Goal: Information Seeking & Learning: Learn about a topic

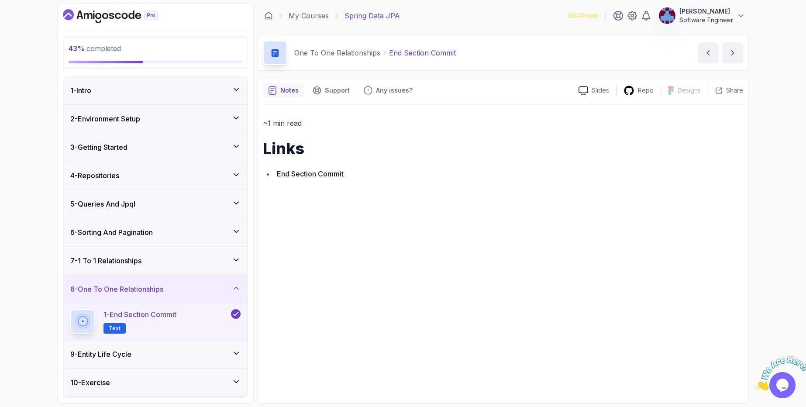
scroll to position [102, 0]
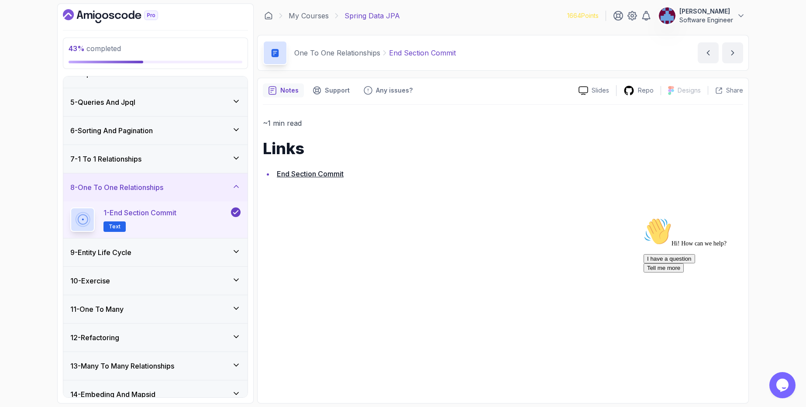
click at [162, 257] on div "9 - Entity Life Cycle" at bounding box center [155, 252] width 170 height 10
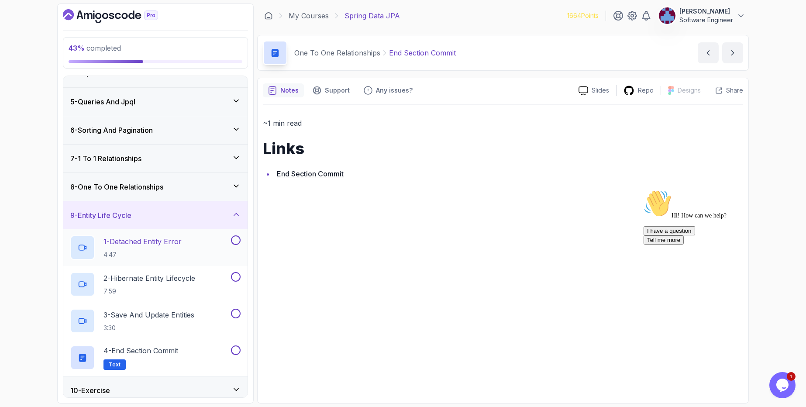
click at [178, 251] on p "4:47" at bounding box center [142, 254] width 78 height 9
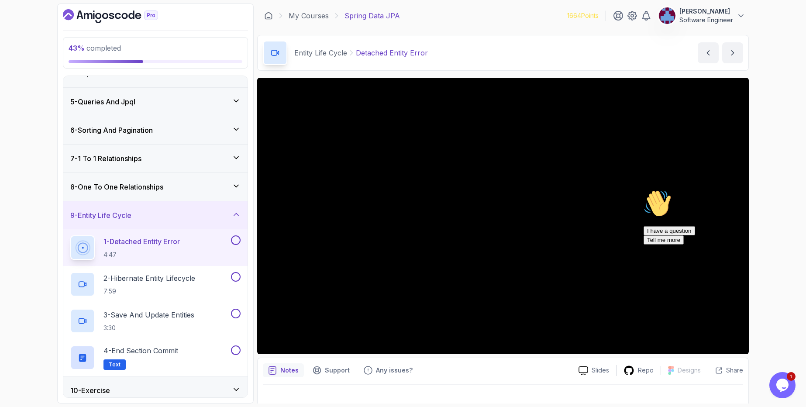
click at [644, 190] on icon "Chat attention grabber" at bounding box center [644, 190] width 0 height 0
click at [158, 258] on p "4:47" at bounding box center [141, 254] width 76 height 9
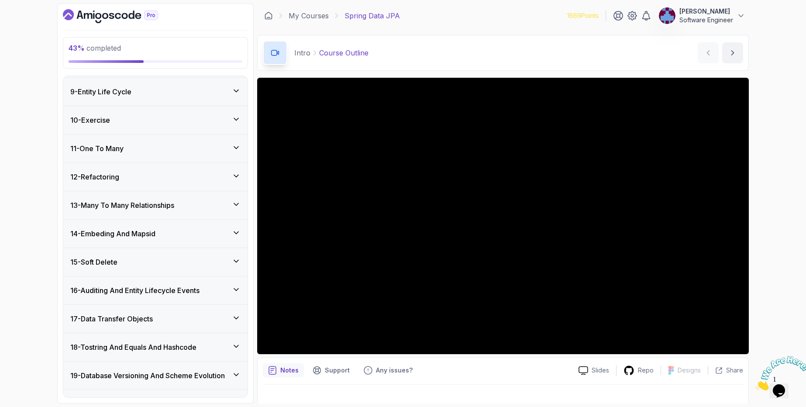
scroll to position [316, 0]
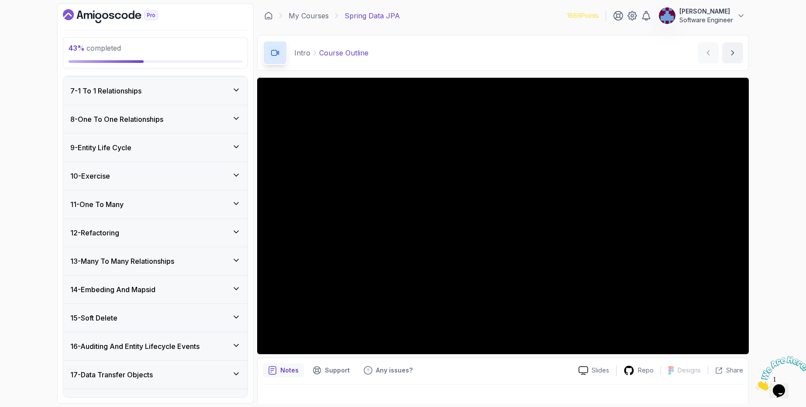
click at [163, 148] on div "9 - Entity Life Cycle" at bounding box center [155, 147] width 170 height 10
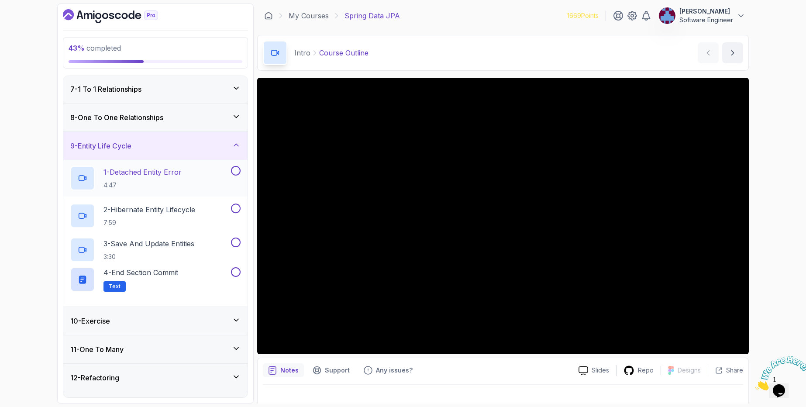
scroll to position [169, 0]
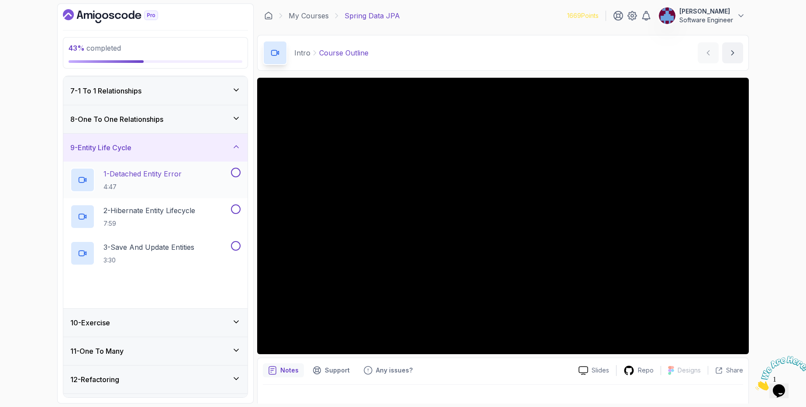
click at [156, 176] on p "1 - Detached Entity Error" at bounding box center [142, 174] width 78 height 10
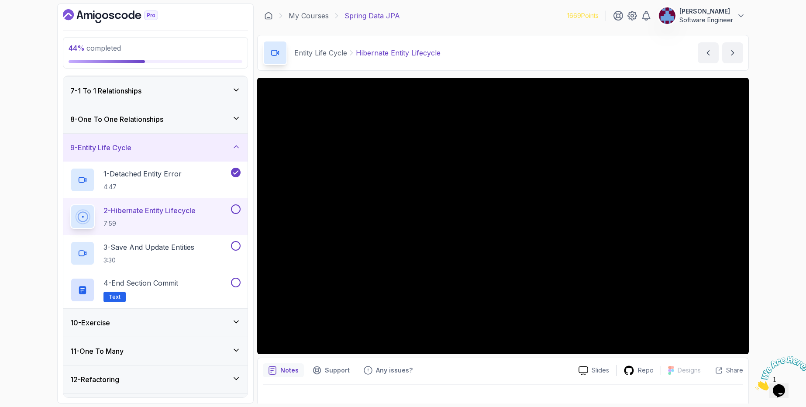
click at [236, 215] on button "2 - Hibernate Entity Lifecycle 7:59" at bounding box center [155, 216] width 170 height 24
click at [231, 210] on button at bounding box center [236, 209] width 10 height 10
click at [199, 245] on div "3 - Save And Update Entities 3:30" at bounding box center [149, 253] width 159 height 24
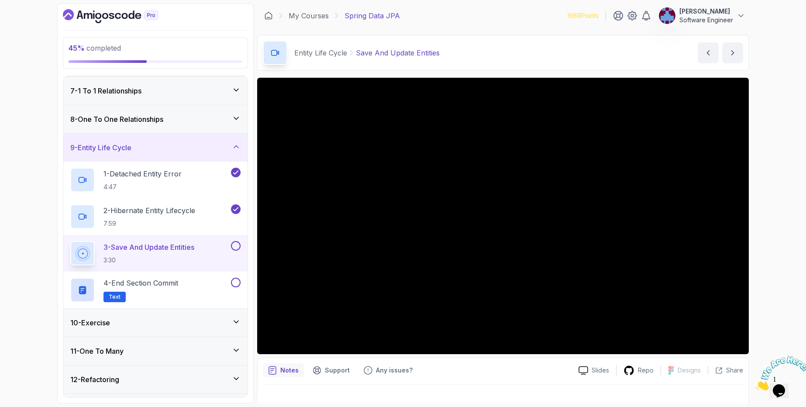
click at [170, 253] on h2 "3 - Save And Update Entities 3:30" at bounding box center [148, 253] width 91 height 23
click at [194, 246] on p "3 - Save And Update Entities" at bounding box center [148, 247] width 91 height 10
click at [166, 259] on p "3:30" at bounding box center [148, 260] width 91 height 9
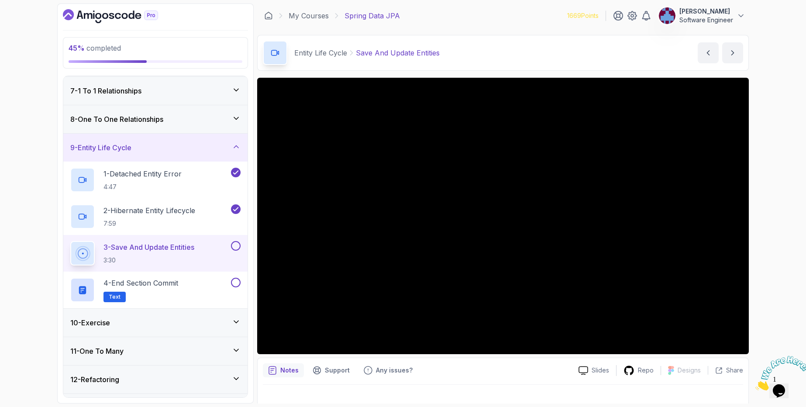
click at [166, 259] on p "3:30" at bounding box center [148, 260] width 91 height 9
drag, startPoint x: 400, startPoint y: 52, endPoint x: 331, endPoint y: 55, distance: 69.5
click at [400, 52] on p "Save And Update Entities" at bounding box center [398, 53] width 84 height 10
click at [330, 55] on p "Entity Life Cycle" at bounding box center [320, 53] width 53 height 10
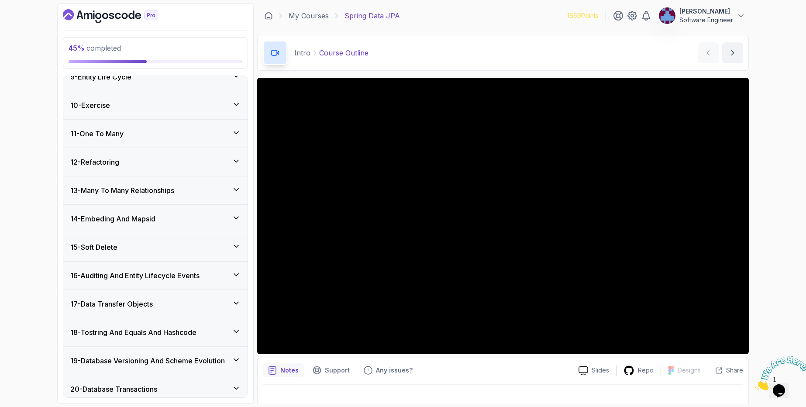
scroll to position [369, 0]
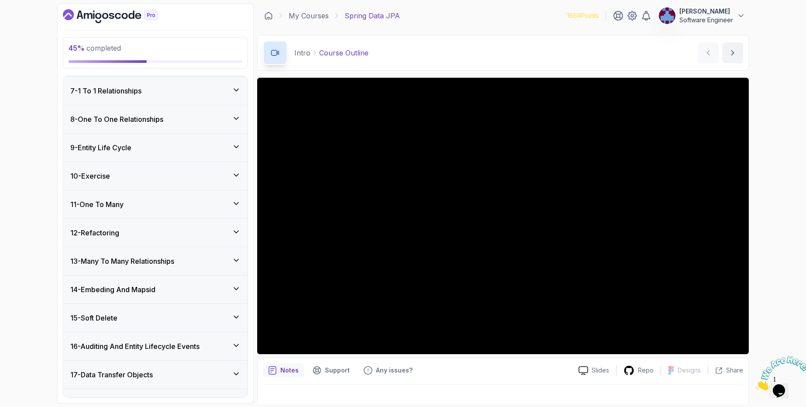
click at [154, 152] on div "9 - Entity Life Cycle" at bounding box center [155, 147] width 170 height 10
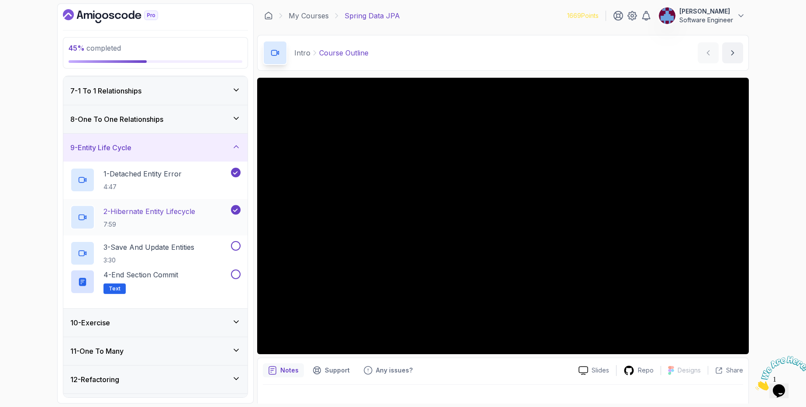
scroll to position [169, 0]
click at [179, 233] on div "2 - Hibernate Entity Lifecycle 7:59" at bounding box center [155, 216] width 184 height 37
click at [176, 239] on div "3 - Save And Update Entities 3:30" at bounding box center [155, 253] width 184 height 37
click at [173, 244] on p "3 - Save And Update Entities" at bounding box center [148, 247] width 91 height 10
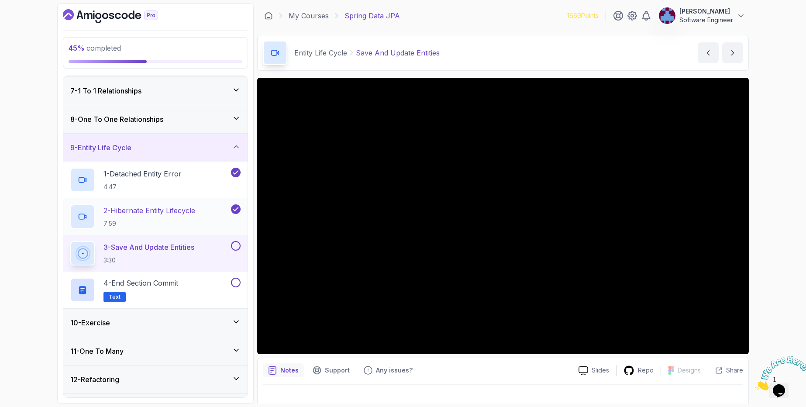
click at [161, 213] on p "2 - Hibernate Entity Lifecycle" at bounding box center [149, 210] width 92 height 10
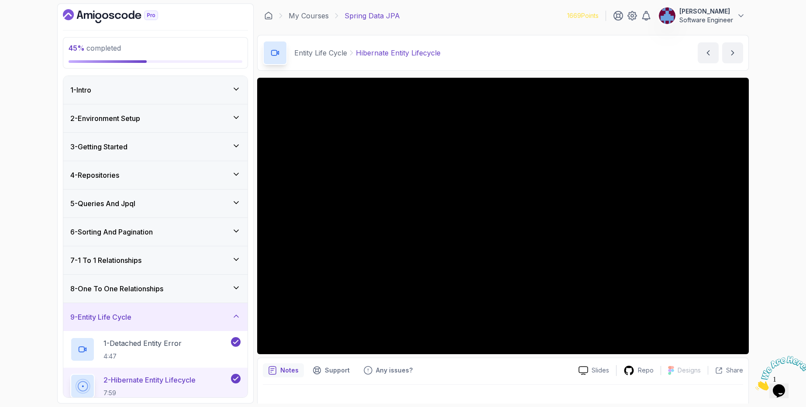
click at [148, 103] on div "1 - Intro" at bounding box center [155, 90] width 184 height 28
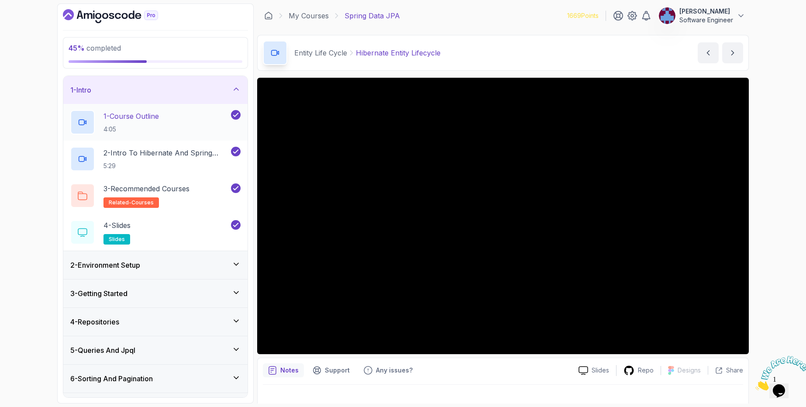
click at [136, 121] on p "1 - Course Outline" at bounding box center [130, 116] width 55 height 10
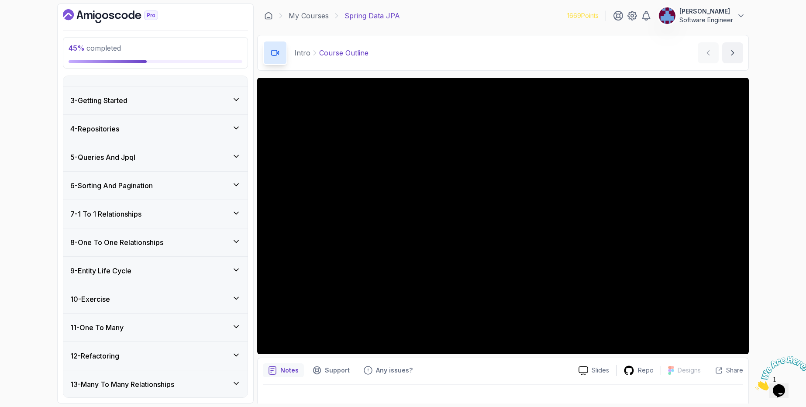
scroll to position [262, 0]
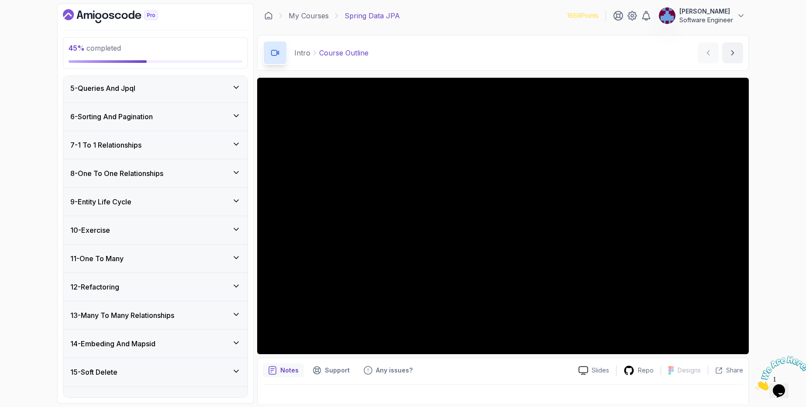
click at [145, 197] on div "9 - Entity Life Cycle" at bounding box center [155, 202] width 170 height 10
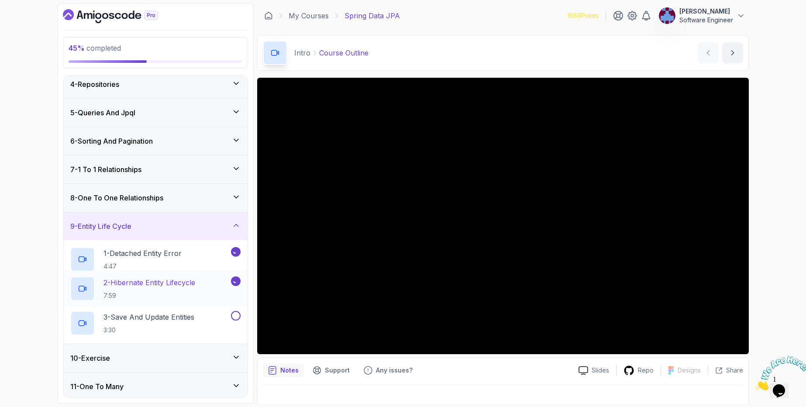
scroll to position [115, 0]
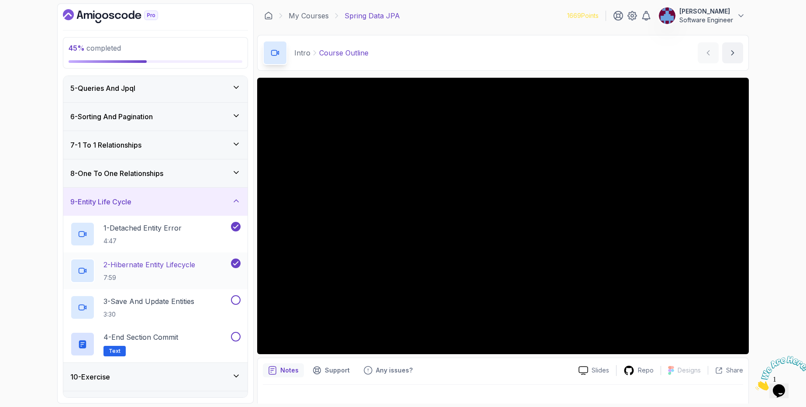
click at [184, 271] on h2 "2 - Hibernate Entity Lifecycle 7:59" at bounding box center [149, 270] width 92 height 23
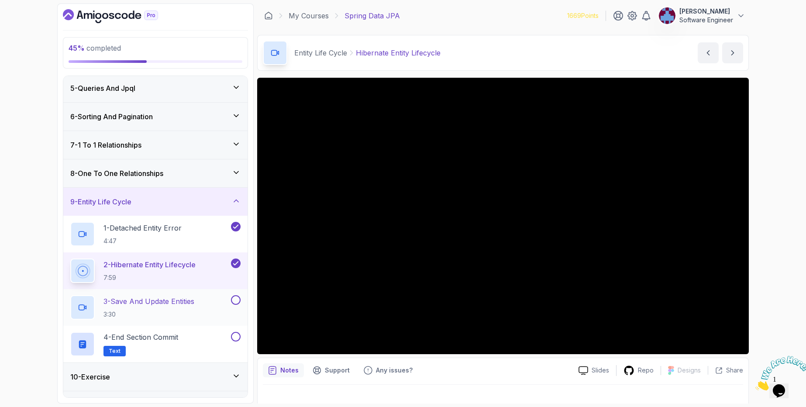
click at [175, 304] on p "3 - Save And Update Entities" at bounding box center [148, 301] width 91 height 10
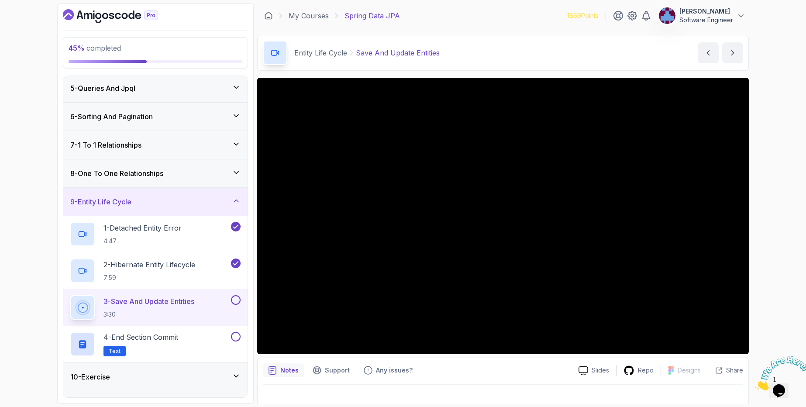
click at [238, 302] on button at bounding box center [236, 300] width 10 height 10
click at [219, 343] on div "4 - End Section Commit Text" at bounding box center [149, 344] width 159 height 24
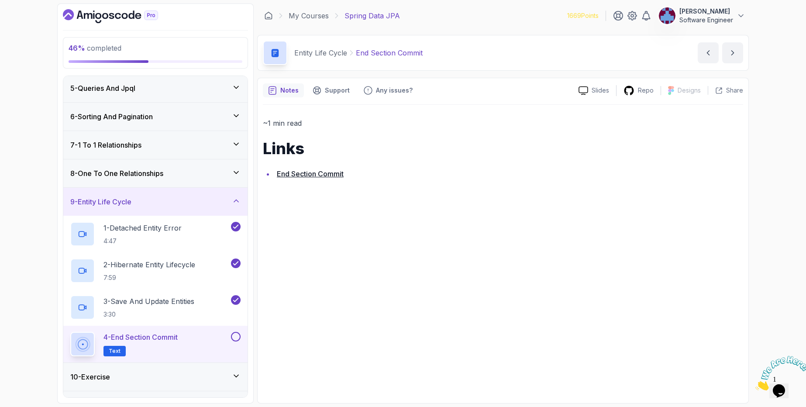
click at [232, 337] on button at bounding box center [236, 337] width 10 height 10
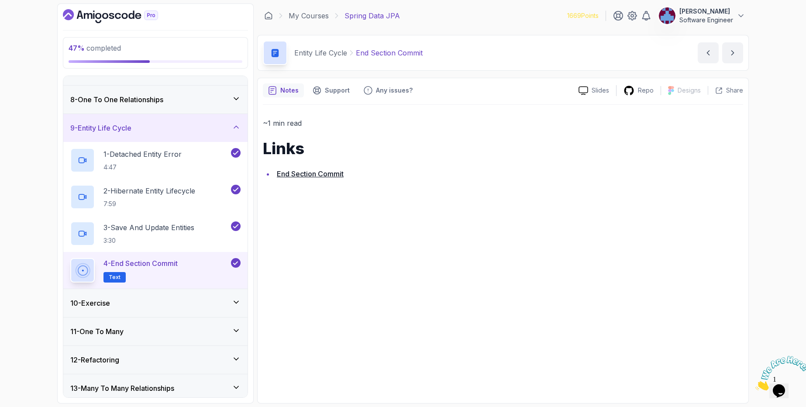
scroll to position [272, 0]
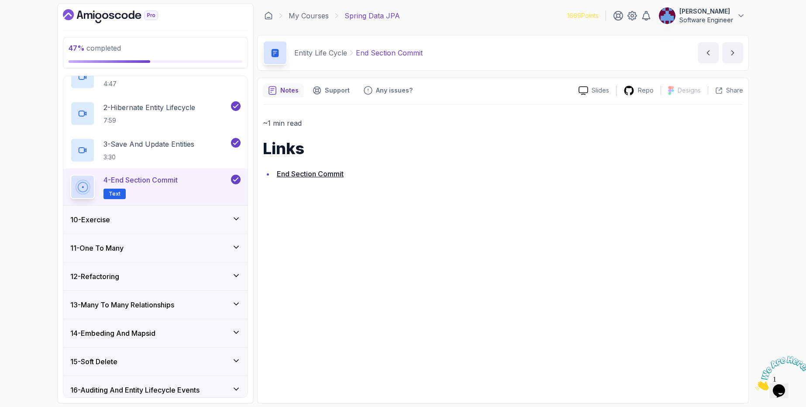
click at [144, 221] on div "10 - Exercise" at bounding box center [155, 219] width 170 height 10
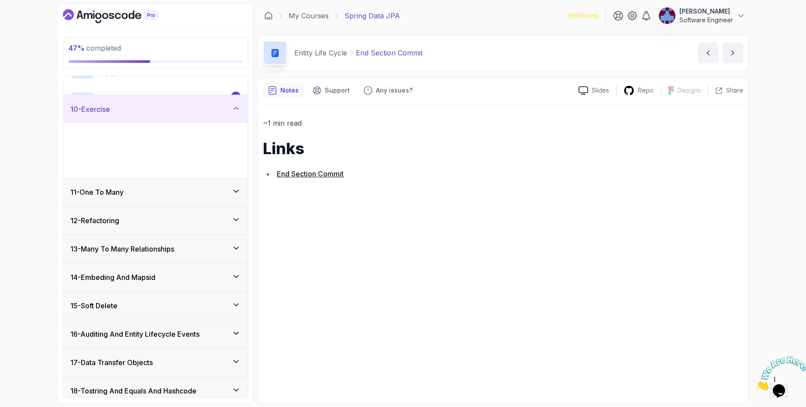
scroll to position [263, 0]
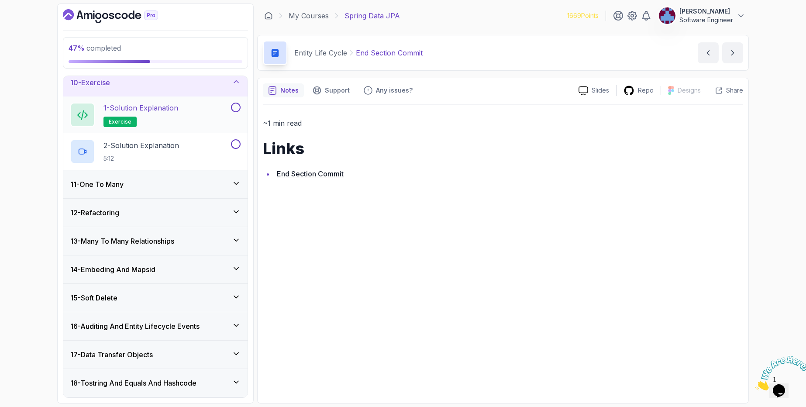
click at [207, 121] on div "1 - Solution Explanation exercise" at bounding box center [149, 115] width 159 height 24
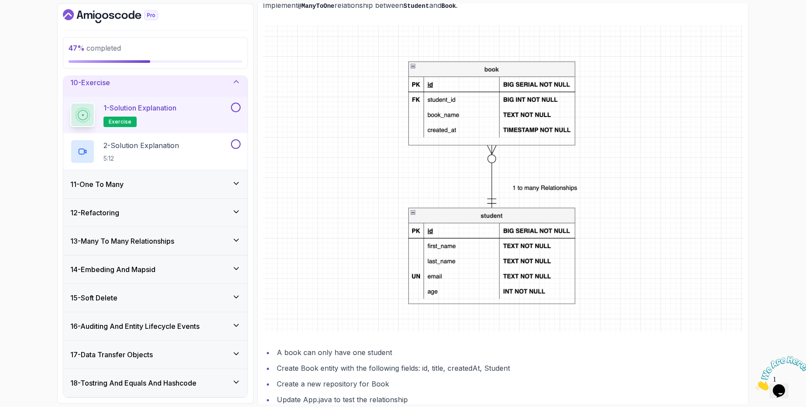
scroll to position [79, 0]
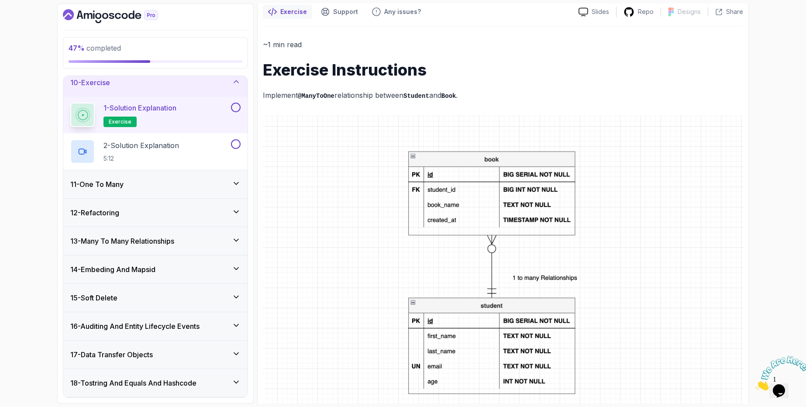
click at [231, 109] on div at bounding box center [234, 108] width 11 height 10
click at [231, 146] on div at bounding box center [234, 144] width 11 height 10
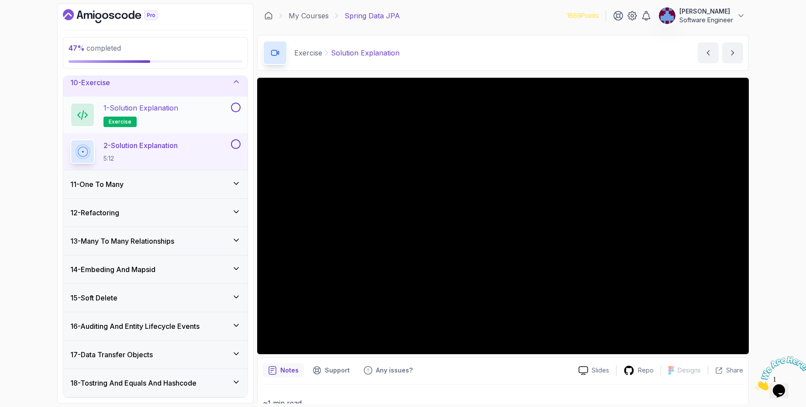
click at [198, 115] on div "1 - Solution Explanation exercise" at bounding box center [149, 115] width 159 height 24
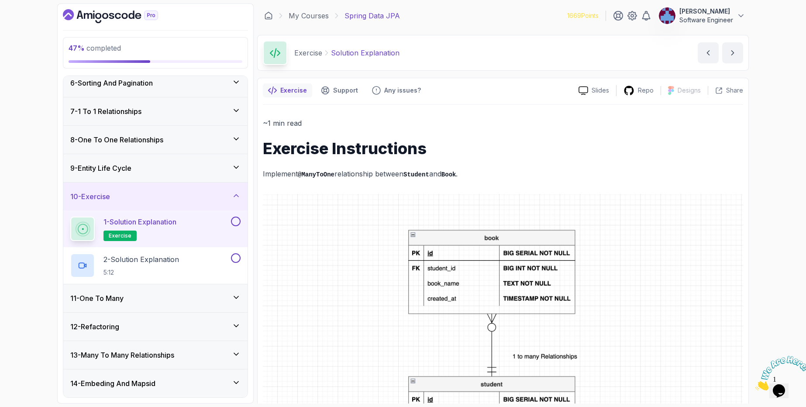
scroll to position [53, 0]
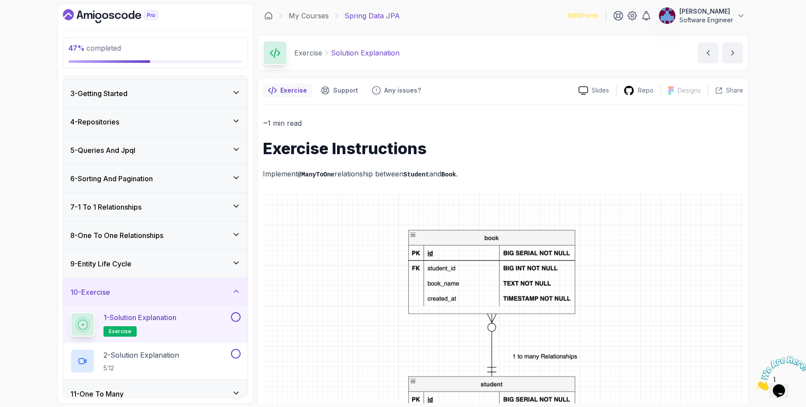
click at [233, 314] on button at bounding box center [236, 317] width 10 height 10
click at [226, 348] on div "2 - Solution Explanation 5:12" at bounding box center [155, 361] width 184 height 37
click at [217, 352] on div "2 - Solution Explanation 5:12" at bounding box center [149, 361] width 159 height 24
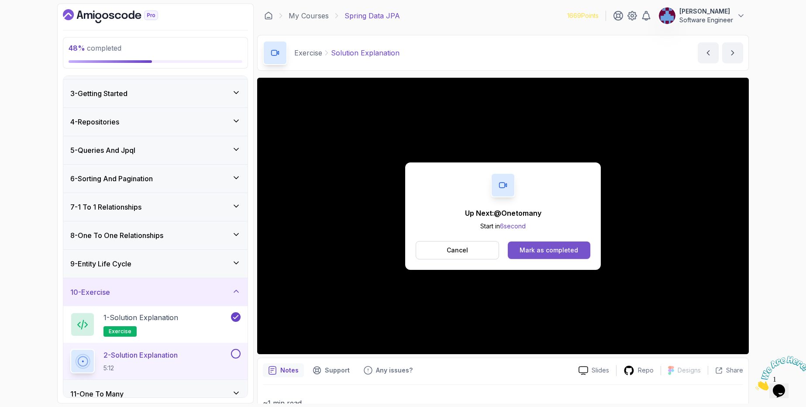
click at [555, 246] on div "Mark as completed" at bounding box center [549, 250] width 59 height 9
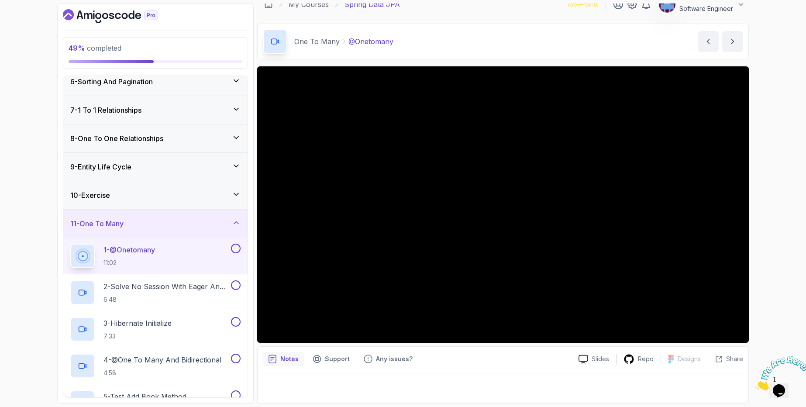
scroll to position [158, 0]
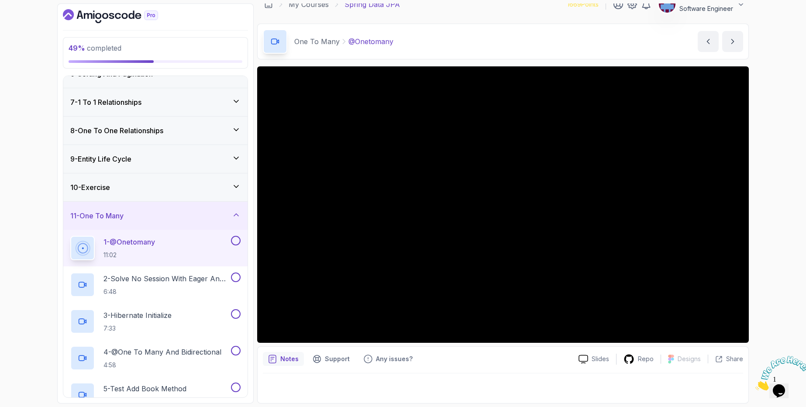
click at [234, 246] on button "1 - @Onetomany 11:02" at bounding box center [155, 248] width 170 height 24
click at [236, 240] on button at bounding box center [236, 241] width 10 height 10
click at [196, 276] on p "2 - Solve No Session With Eager And Fetch" at bounding box center [166, 278] width 126 height 10
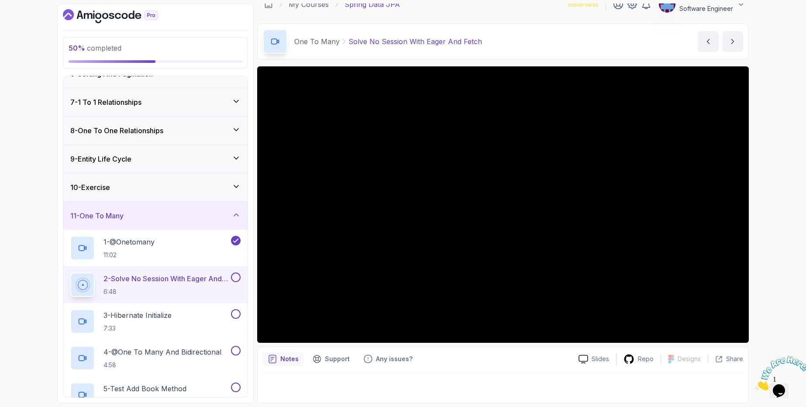
click at [238, 281] on button at bounding box center [236, 277] width 10 height 10
click at [214, 279] on p "2 - Solve No Session With Eager And Fetch" at bounding box center [166, 278] width 126 height 10
click at [233, 276] on icon at bounding box center [236, 277] width 8 height 9
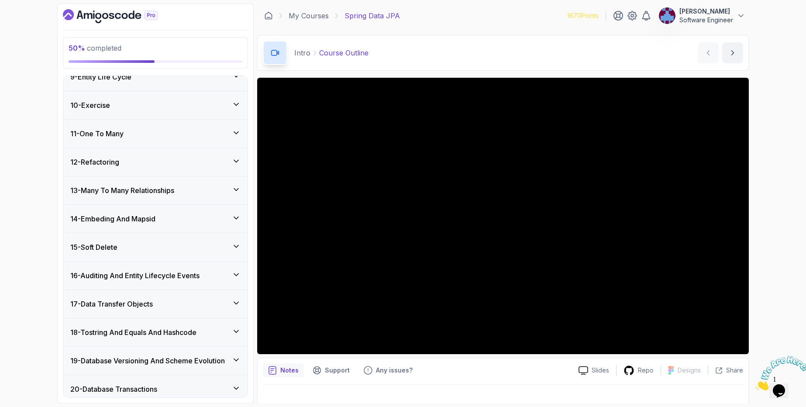
scroll to position [369, 0]
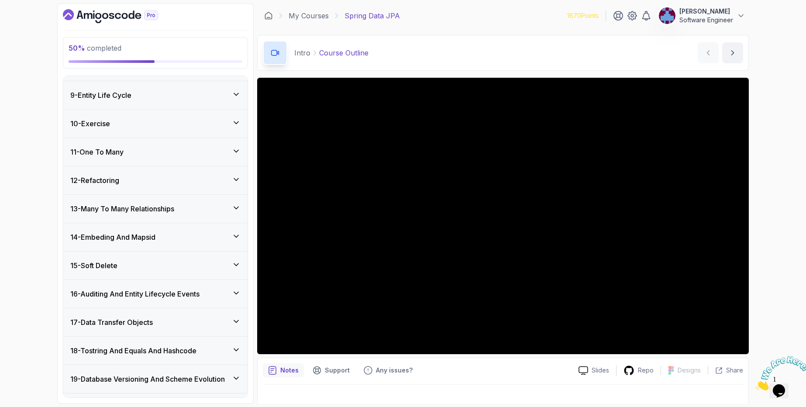
click at [141, 155] on div "11 - One To Many" at bounding box center [155, 152] width 170 height 10
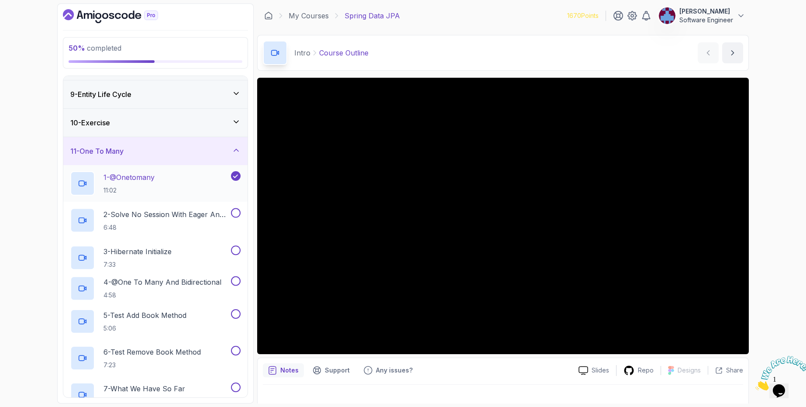
scroll to position [222, 0]
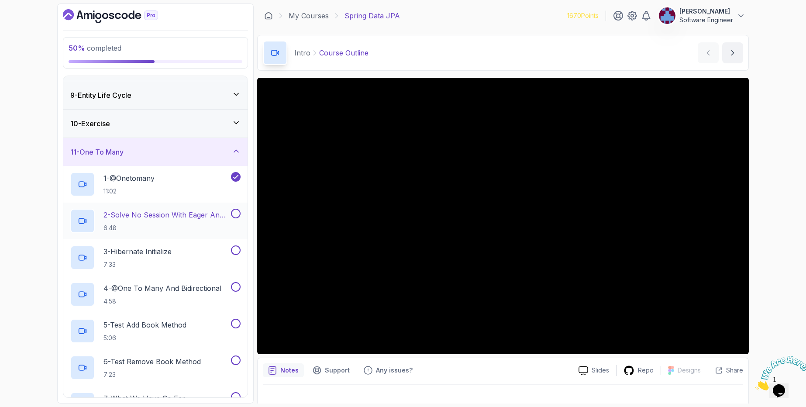
click at [186, 217] on p "2 - Solve No Session With Eager And Fetch" at bounding box center [166, 215] width 126 height 10
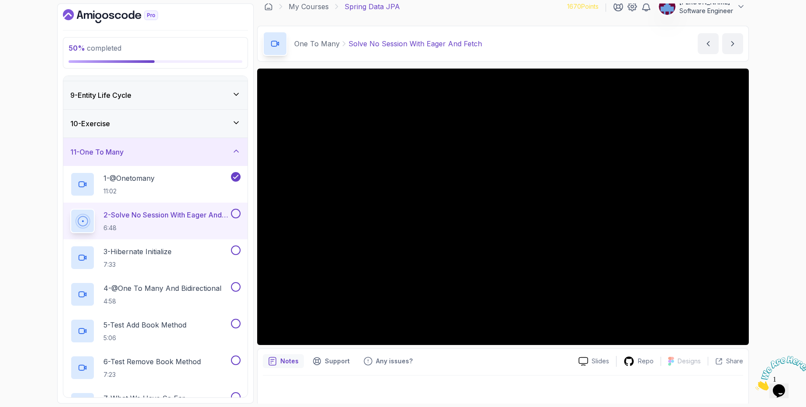
scroll to position [11, 0]
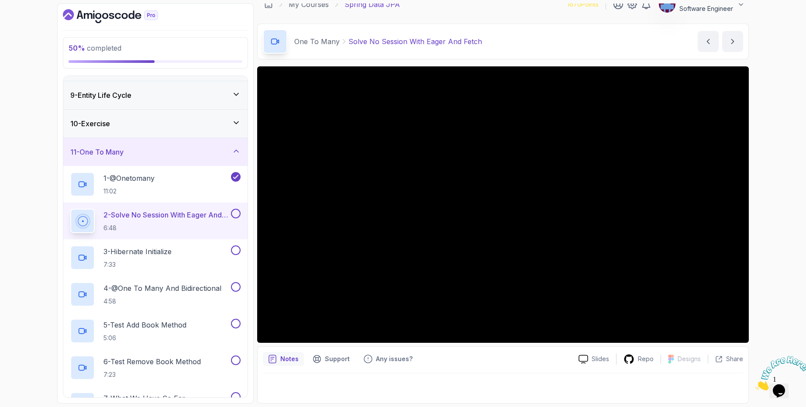
click at [238, 215] on button at bounding box center [236, 214] width 10 height 10
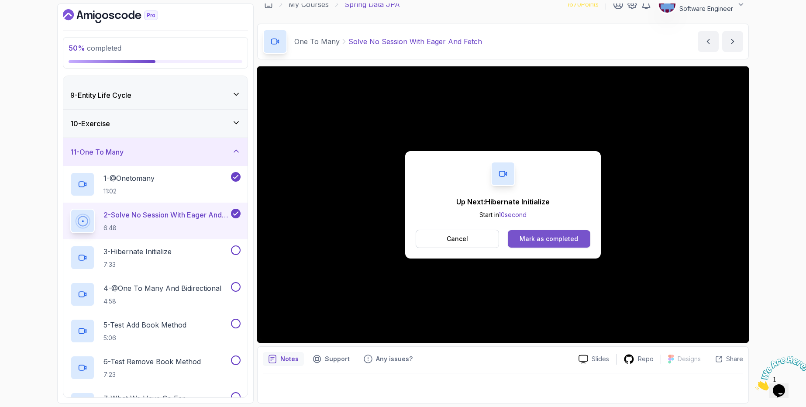
click at [552, 232] on button "Mark as completed" at bounding box center [549, 238] width 83 height 17
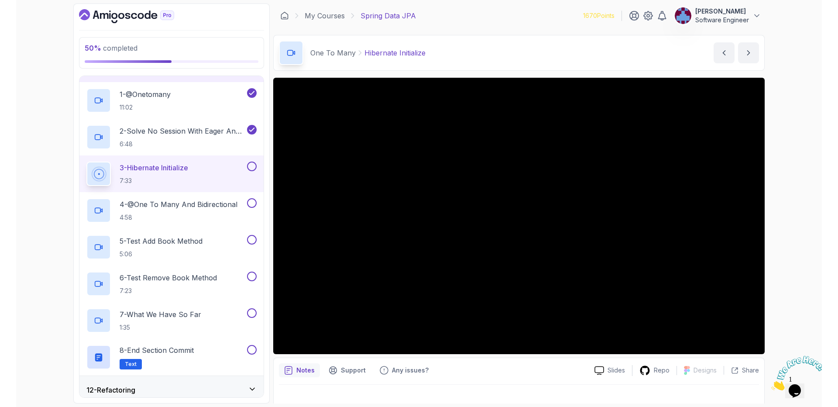
scroll to position [201, 0]
